Goal: Task Accomplishment & Management: Use online tool/utility

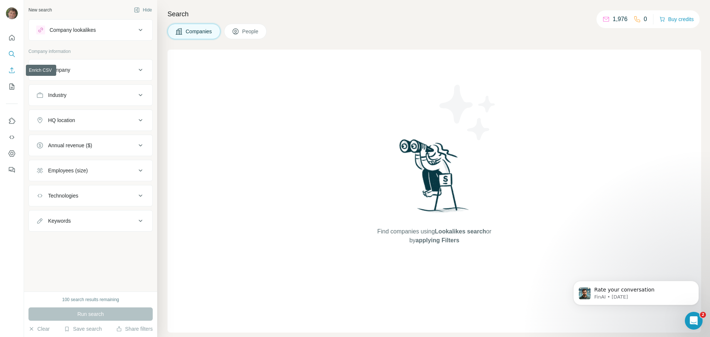
click at [13, 71] on icon "Enrich CSV" at bounding box center [11, 70] width 7 height 7
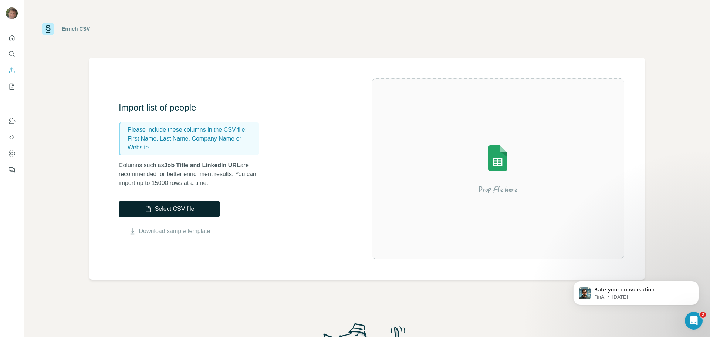
click at [183, 211] on button "Select CSV file" at bounding box center [169, 209] width 101 height 16
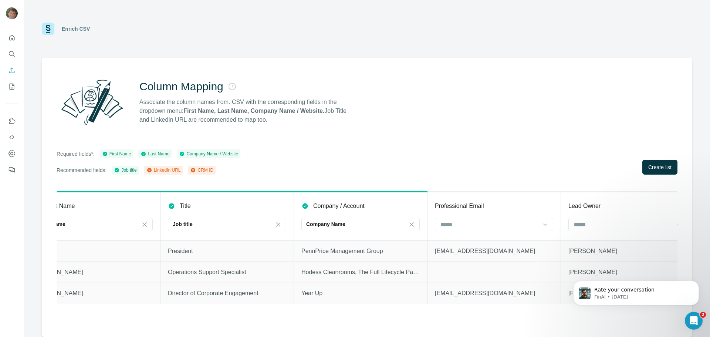
scroll to position [0, 164]
click at [536, 222] on input at bounding box center [490, 225] width 100 height 8
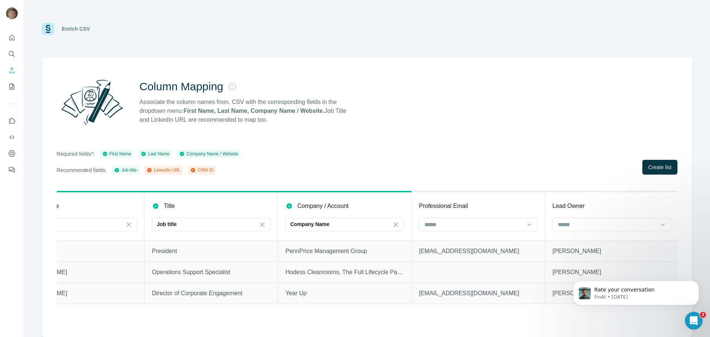
scroll to position [0, 181]
click at [524, 223] on div at bounding box center [477, 224] width 118 height 13
click at [620, 222] on input at bounding box center [606, 225] width 100 height 8
click at [564, 268] on html "Rate your conversation FinAI • [DATE]" at bounding box center [636, 291] width 148 height 52
click at [565, 267] on p "CRM ID" at bounding box center [567, 267] width 18 height 7
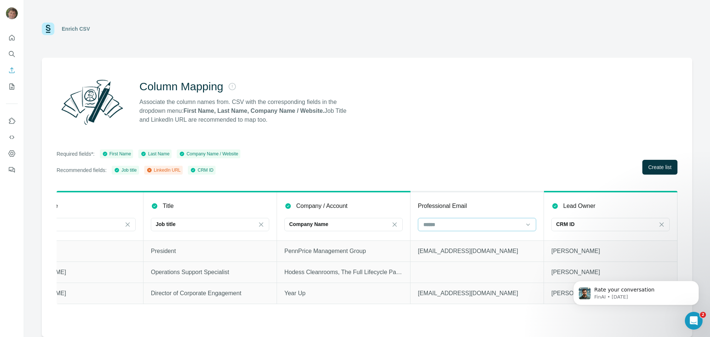
click at [475, 225] on input at bounding box center [473, 225] width 100 height 8
click at [482, 227] on input at bounding box center [473, 225] width 100 height 8
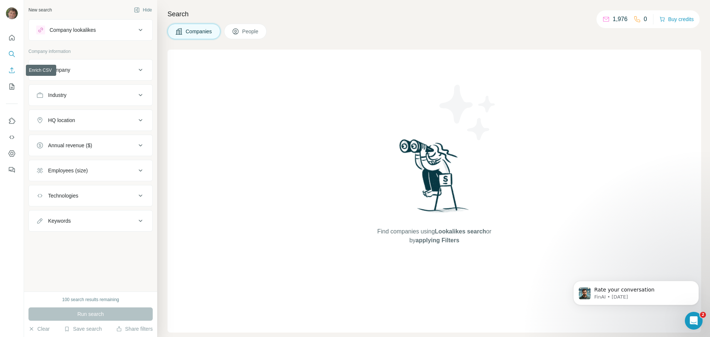
click at [11, 68] on icon "Enrich CSV" at bounding box center [11, 70] width 7 height 7
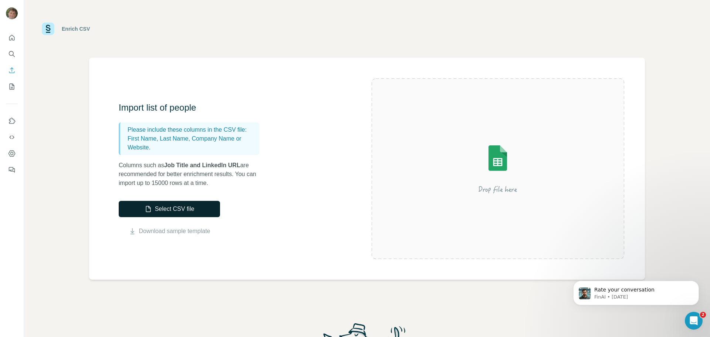
click at [172, 207] on button "Select CSV file" at bounding box center [169, 209] width 101 height 16
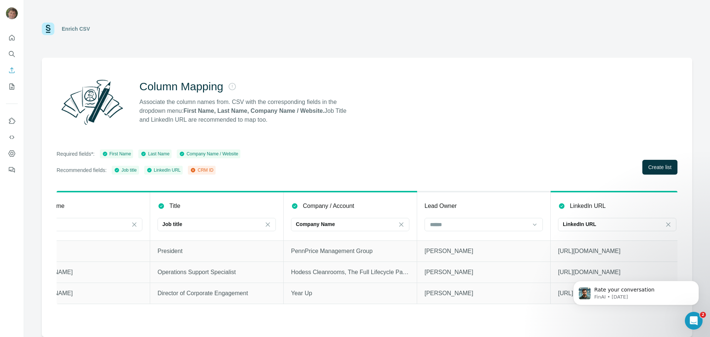
scroll to position [0, 181]
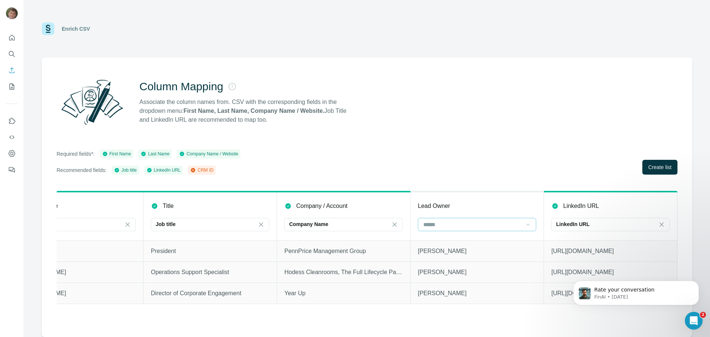
click at [531, 223] on icon at bounding box center [528, 224] width 7 height 7
click at [451, 255] on div "CRM ID" at bounding box center [477, 254] width 106 height 7
click at [394, 150] on div "Required fields*: First Name Last Name Company Name / Website Recommended field…" at bounding box center [367, 161] width 621 height 25
click at [656, 167] on span "Create list" at bounding box center [660, 167] width 23 height 7
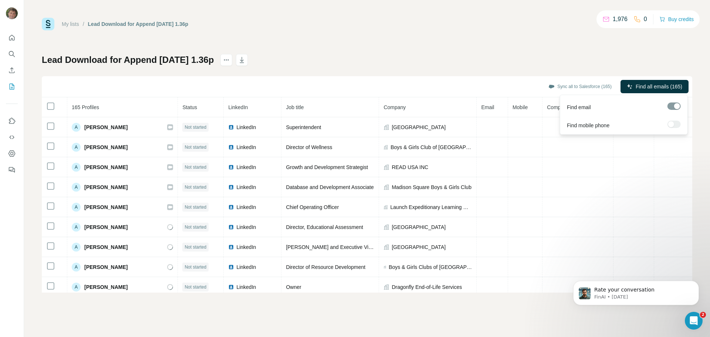
click at [647, 86] on span "Find all emails (165)" at bounding box center [659, 86] width 47 height 7
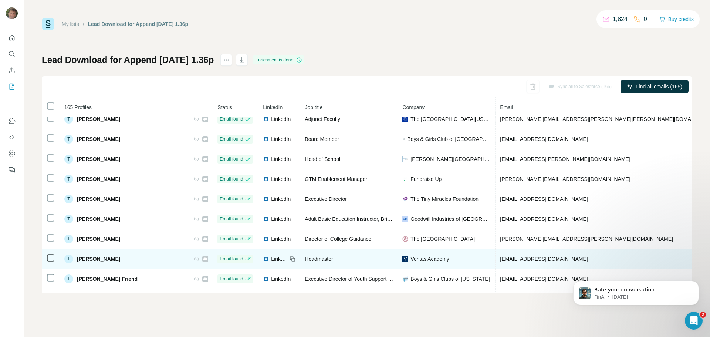
scroll to position [3125, 0]
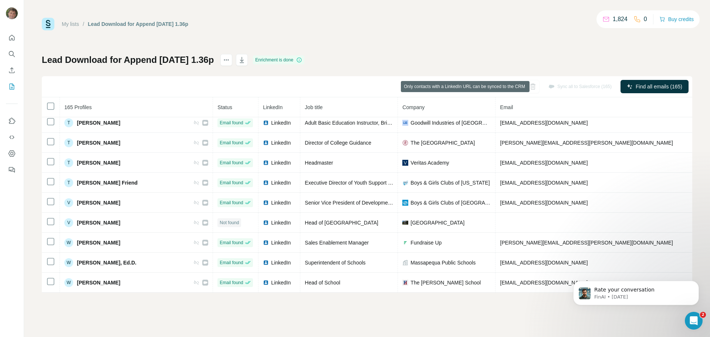
click at [562, 84] on div "Sync all to Salesforce (165)" at bounding box center [581, 86] width 74 height 13
click at [550, 84] on div "Sync all to Salesforce (165)" at bounding box center [581, 86] width 74 height 13
click at [573, 85] on div "Sync all to Salesforce (165)" at bounding box center [581, 86] width 74 height 13
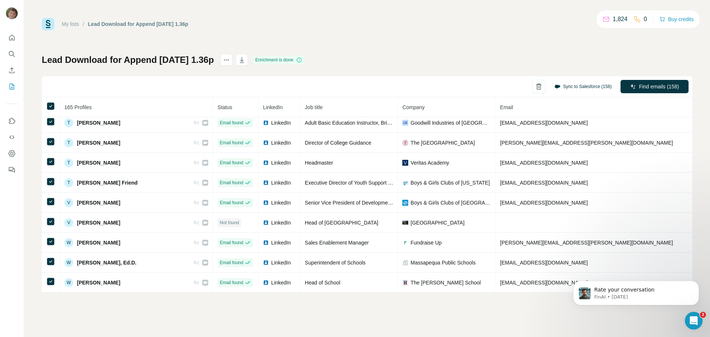
click at [565, 86] on button "Sync to Salesforce (158)" at bounding box center [583, 86] width 68 height 11
click at [552, 141] on button "Sync to Salesforce" at bounding box center [573, 142] width 82 height 15
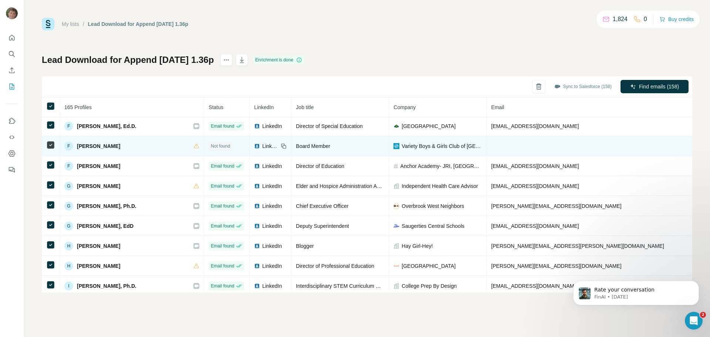
scroll to position [1184, 0]
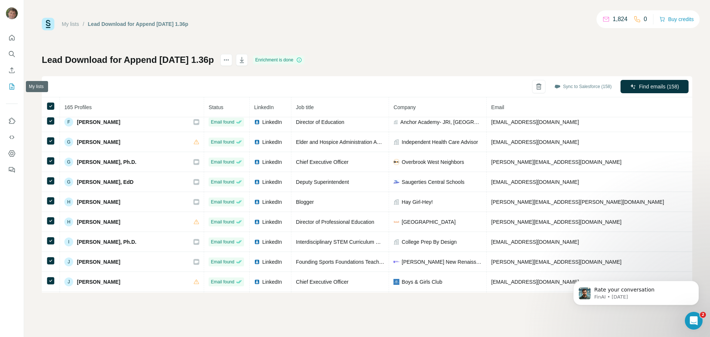
click at [10, 86] on icon "My lists" at bounding box center [11, 86] width 7 height 7
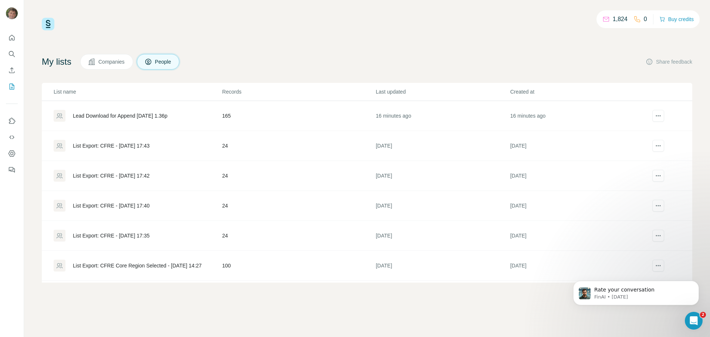
click at [112, 114] on div "Lead Download for Append [DATE] 1.36p" at bounding box center [120, 115] width 95 height 7
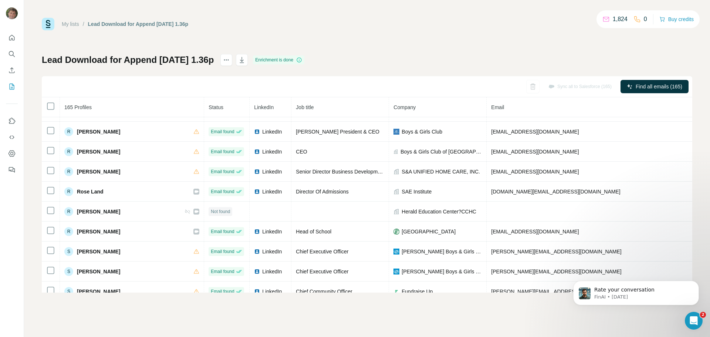
scroll to position [2590, 0]
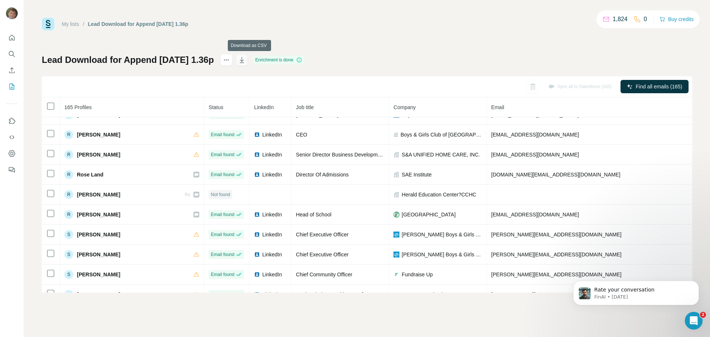
click at [246, 59] on icon "button" at bounding box center [241, 59] width 7 height 7
